Goal: Task Accomplishment & Management: Complete application form

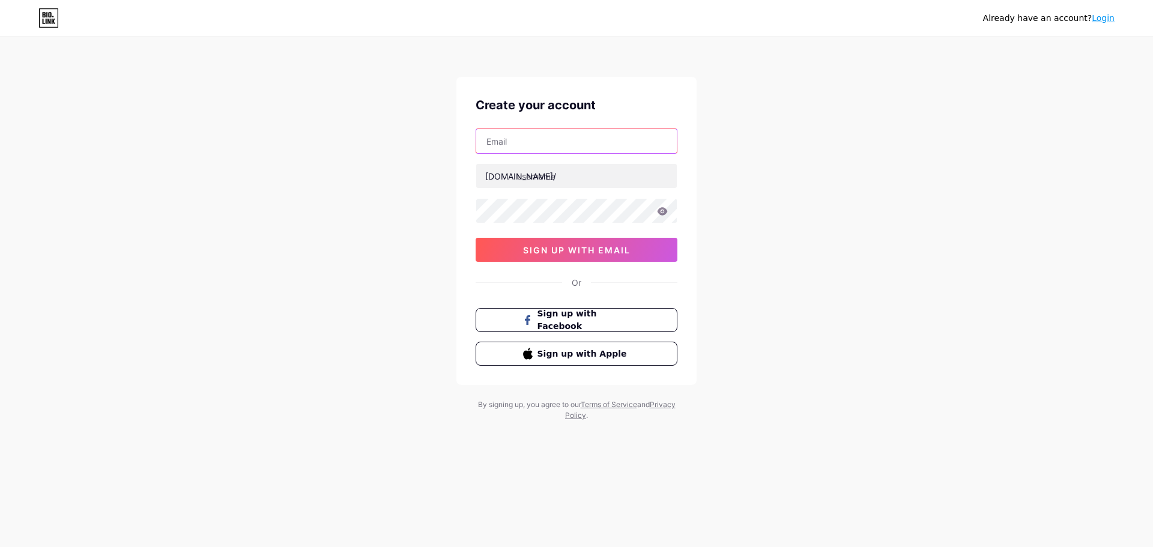
click at [575, 145] on input "text" at bounding box center [576, 141] width 201 height 24
paste input "gustave.poulin@hotmail.com"
type input "gustave.poulin@hotmail.com"
paste input "gustavepoulin"
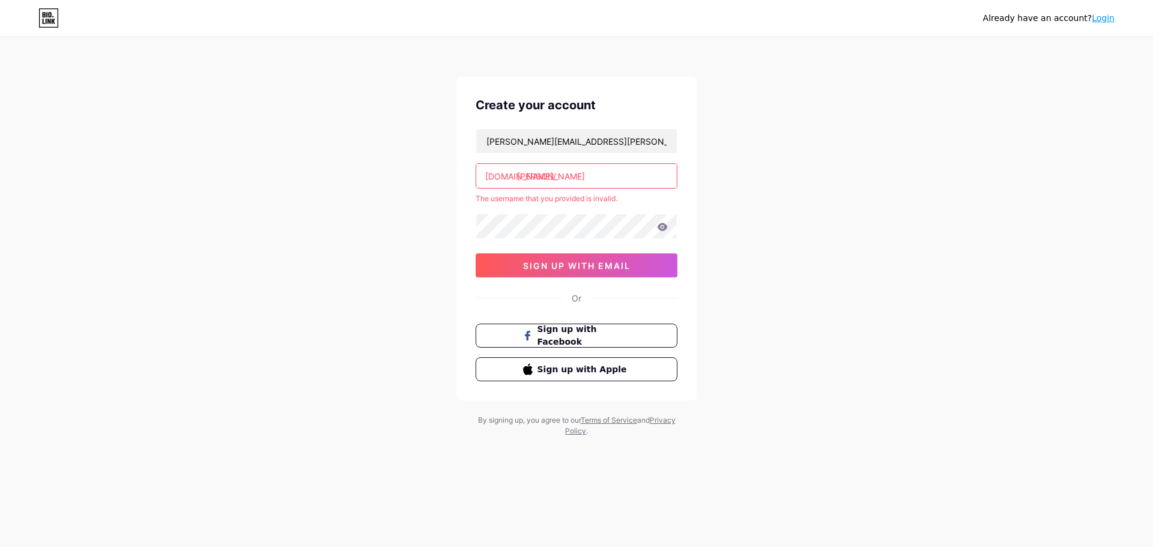
click at [550, 177] on input "gustave poulin" at bounding box center [576, 176] width 201 height 24
click at [608, 178] on input "gustavepoulin" at bounding box center [576, 176] width 201 height 24
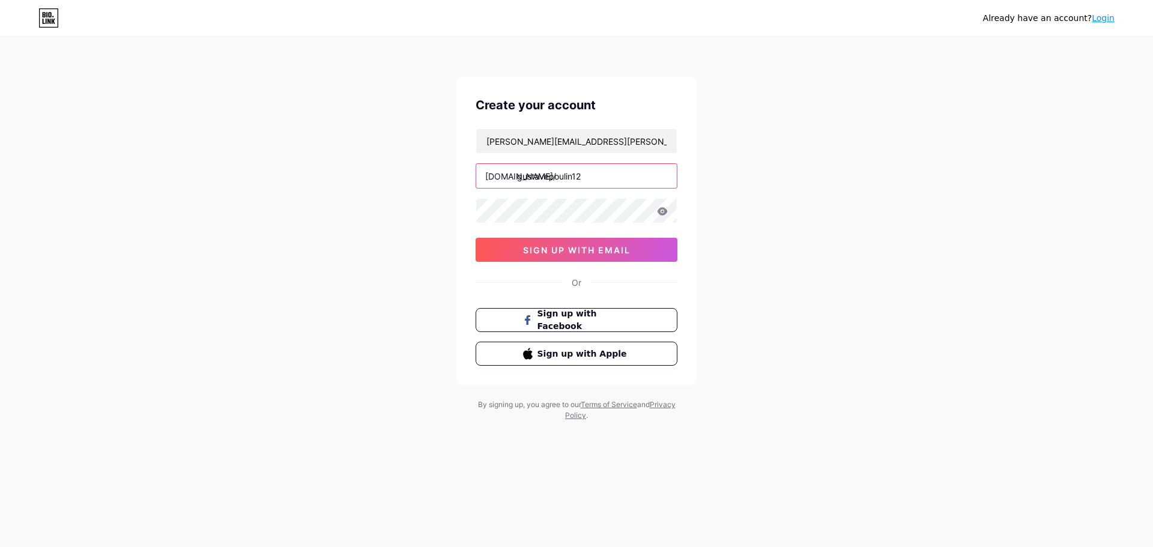
type input "gustavepoulin12"
click at [598, 145] on input "gustave.poulin@hotmail.com" at bounding box center [576, 141] width 201 height 24
paste input "kingchance.play@fexpost"
click at [771, 269] on div "Already have an account? Login Create your account kingchance.play@fexpost.com …" at bounding box center [576, 230] width 1153 height 460
click at [574, 135] on input "kingchance.play@fexpost.com" at bounding box center [576, 141] width 201 height 24
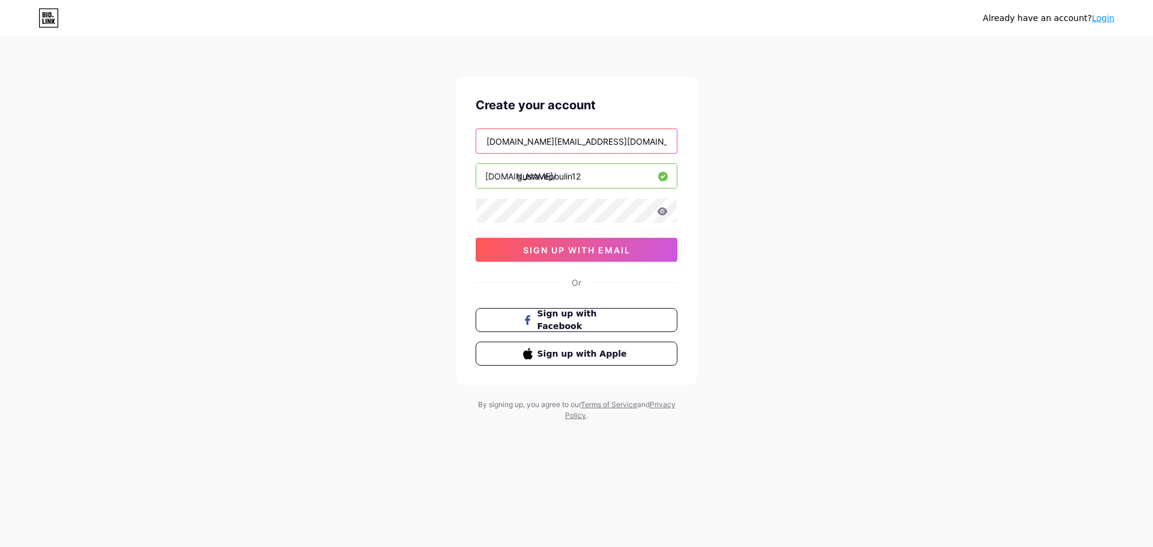
paste input "vasoce3246@euleina"
type input "vasoce3246@euleina.com"
click at [800, 219] on div "Already have an account? Login Create your account vasoce3246@euleina.com bio.l…" at bounding box center [576, 230] width 1153 height 460
click at [616, 243] on button "sign up with email" at bounding box center [577, 250] width 202 height 24
click at [529, 130] on input "text" at bounding box center [576, 141] width 201 height 24
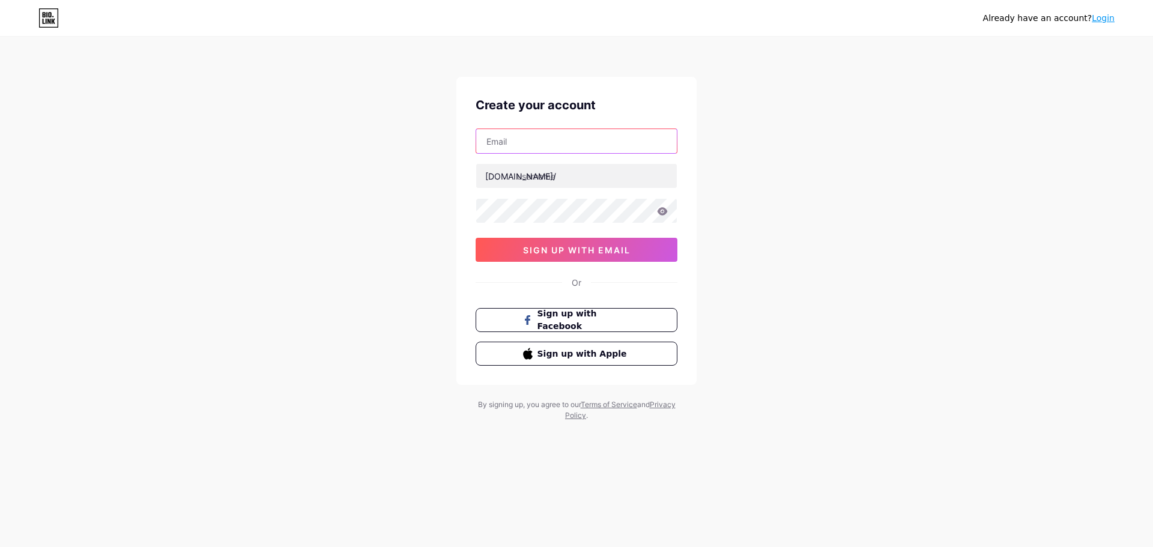
paste input "[PERSON_NAME][EMAIL_ADDRESS][PERSON_NAME][DOMAIN_NAME]"
type input "[PERSON_NAME][EMAIL_ADDRESS][PERSON_NAME][DOMAIN_NAME]"
paste input "tristanguillory"
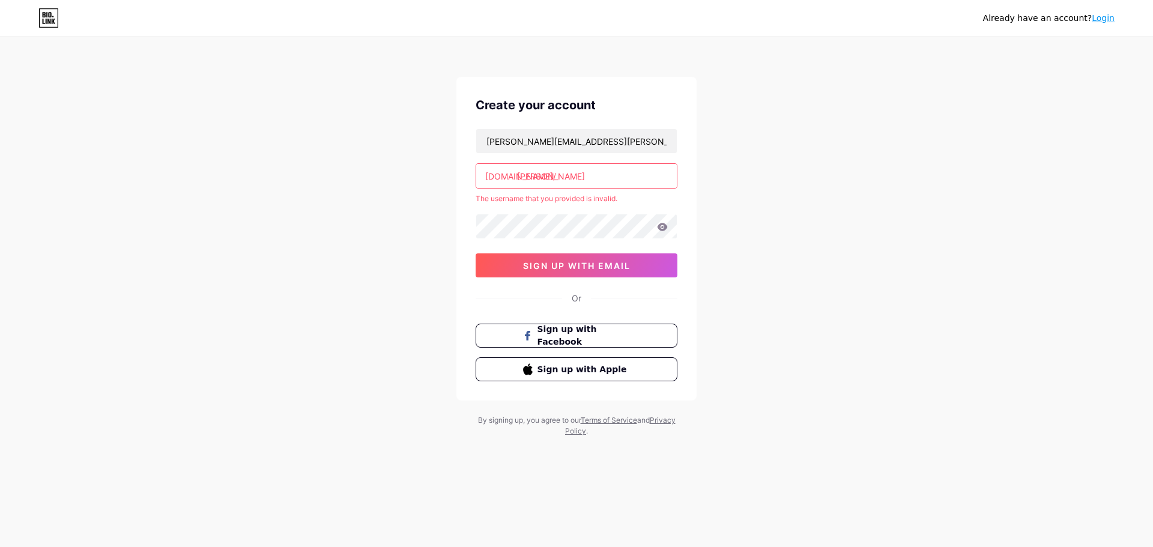
click at [547, 179] on input "[PERSON_NAME]" at bounding box center [576, 176] width 201 height 24
type input "tristanguillory"
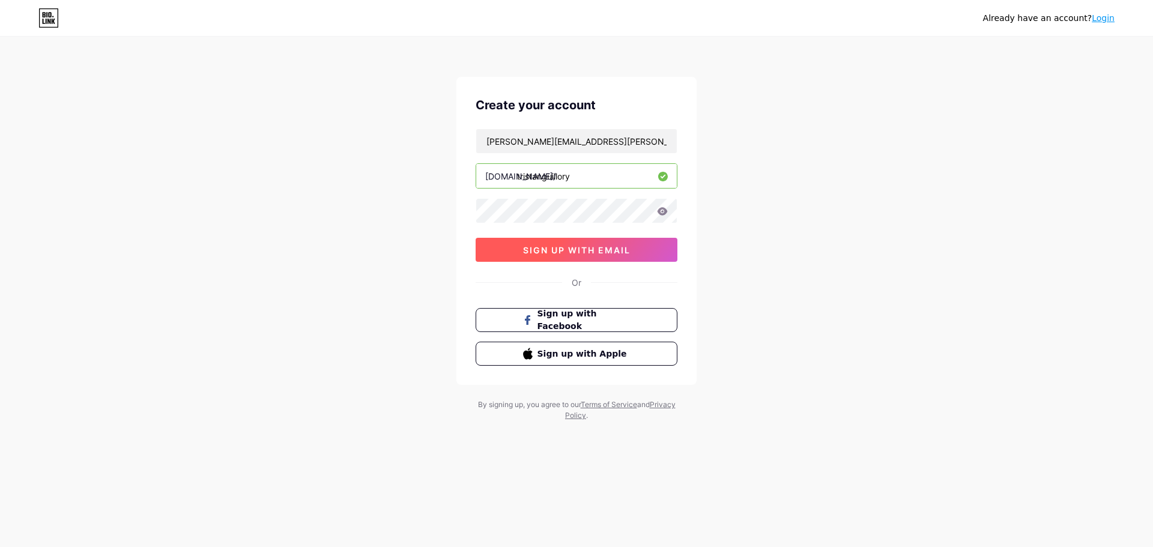
click at [570, 246] on span "sign up with email" at bounding box center [577, 250] width 108 height 10
